Goal: Task Accomplishment & Management: Complete application form

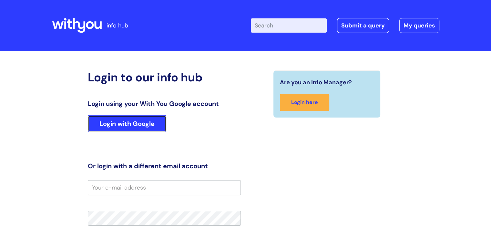
click at [141, 124] on link "Login with Google" at bounding box center [127, 123] width 78 height 17
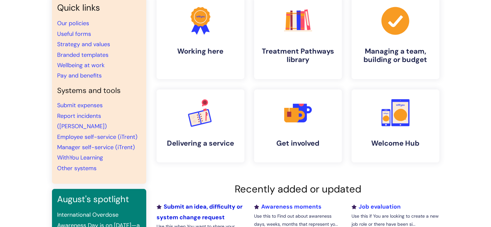
scroll to position [32, 0]
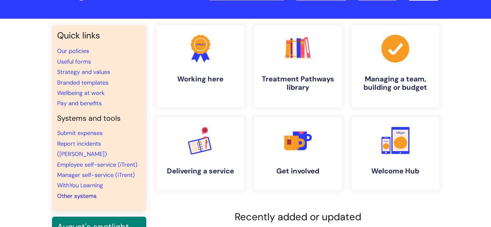
click at [89, 192] on link "Other systems" at bounding box center [76, 196] width 39 height 8
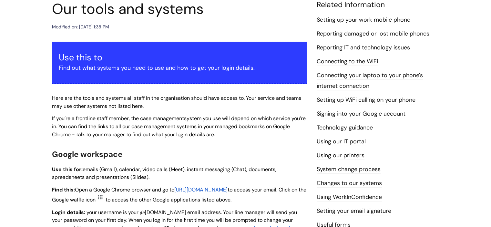
scroll to position [65, 0]
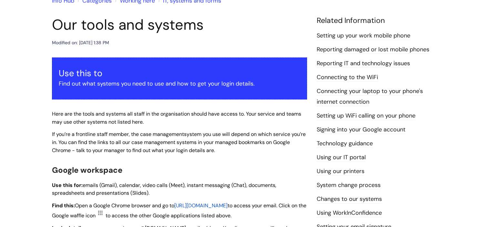
click at [349, 65] on link "Reporting IT and technology issues" at bounding box center [362, 63] width 93 height 8
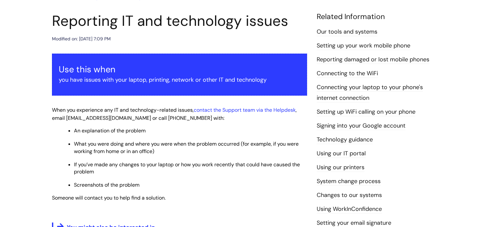
scroll to position [67, 0]
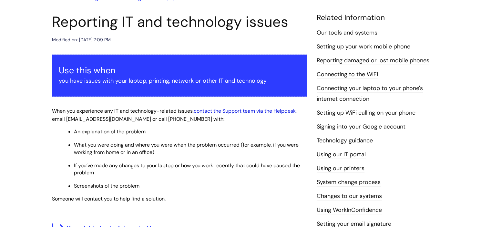
click at [254, 111] on link "contact the Support team via the Helpdesk" at bounding box center [245, 110] width 102 height 7
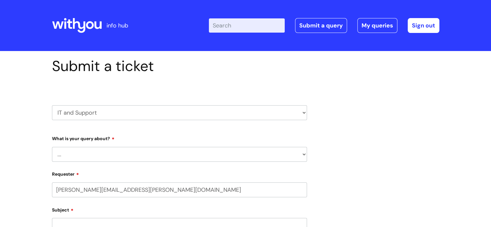
select select "80004286532"
click at [82, 154] on select "... Mobile Phone Reset & MFA Accounts, Starters and Leavers IT Hardware issue I…" at bounding box center [179, 154] width 255 height 15
select select "IT Hardware issue"
click at [52, 147] on select "... Mobile Phone Reset & MFA Accounts, Starters and Leavers IT Hardware issue I…" at bounding box center [179, 154] width 255 height 15
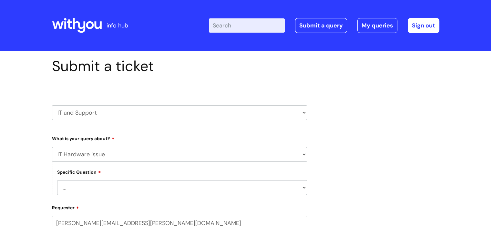
click at [89, 189] on select "... I need a new or replacement ... I’m waiting for new or replacement hardware…" at bounding box center [182, 187] width 250 height 15
select select "Problem with Laptop or Chromebook"
click at [57, 180] on select "... I need a new or replacement ... I’m waiting for new or replacement hardware…" at bounding box center [182, 187] width 250 height 15
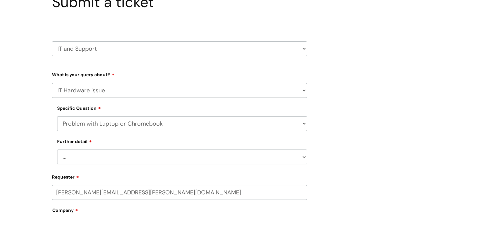
scroll to position [65, 0]
click at [79, 158] on select "... I’ve no sound / microphone I’ve got no internet or wifi I’ve got no camera …" at bounding box center [182, 156] width 250 height 15
select select "I’ve no sound / microphone"
click at [57, 149] on select "... I’ve no sound / microphone I’ve got no internet or wifi I’ve got no camera …" at bounding box center [182, 156] width 250 height 15
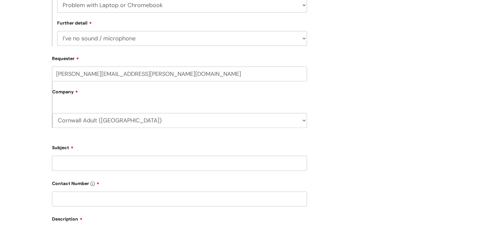
scroll to position [194, 0]
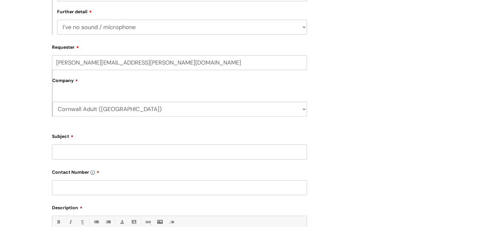
click at [68, 153] on input "Subject" at bounding box center [179, 151] width 255 height 15
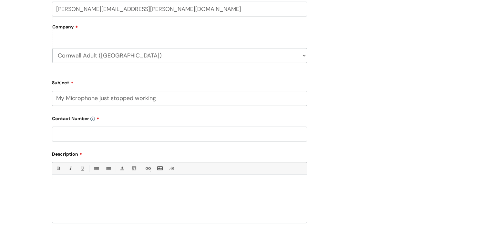
scroll to position [258, 0]
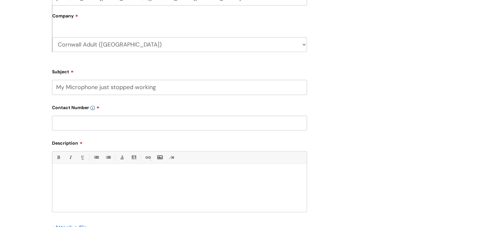
type input "My Microphone just stopped working"
click at [65, 121] on input "text" at bounding box center [179, 122] width 255 height 15
click at [63, 123] on input "0773246392" at bounding box center [179, 122] width 255 height 15
click at [97, 122] on input "07773246392" at bounding box center [179, 122] width 255 height 15
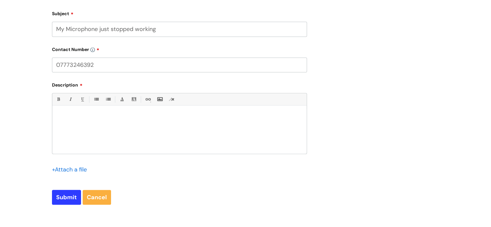
scroll to position [323, 0]
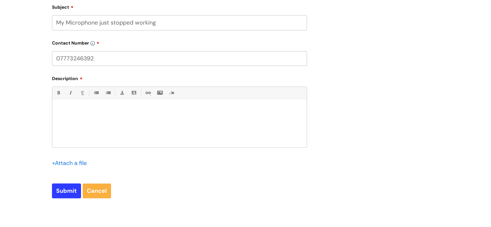
type input "07773246392"
click at [63, 106] on div at bounding box center [179, 125] width 254 height 45
